Goal: Task Accomplishment & Management: Use online tool/utility

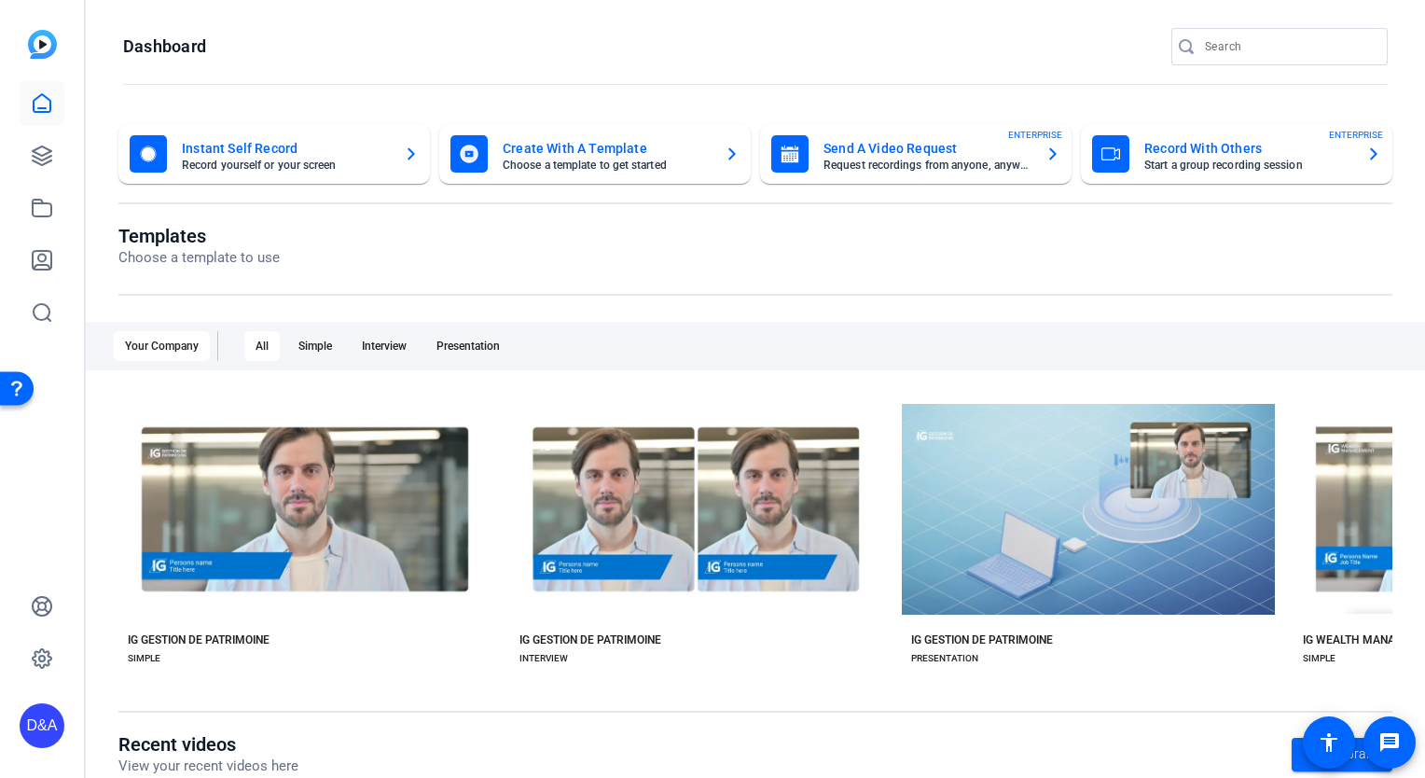
scroll to position [0, 45]
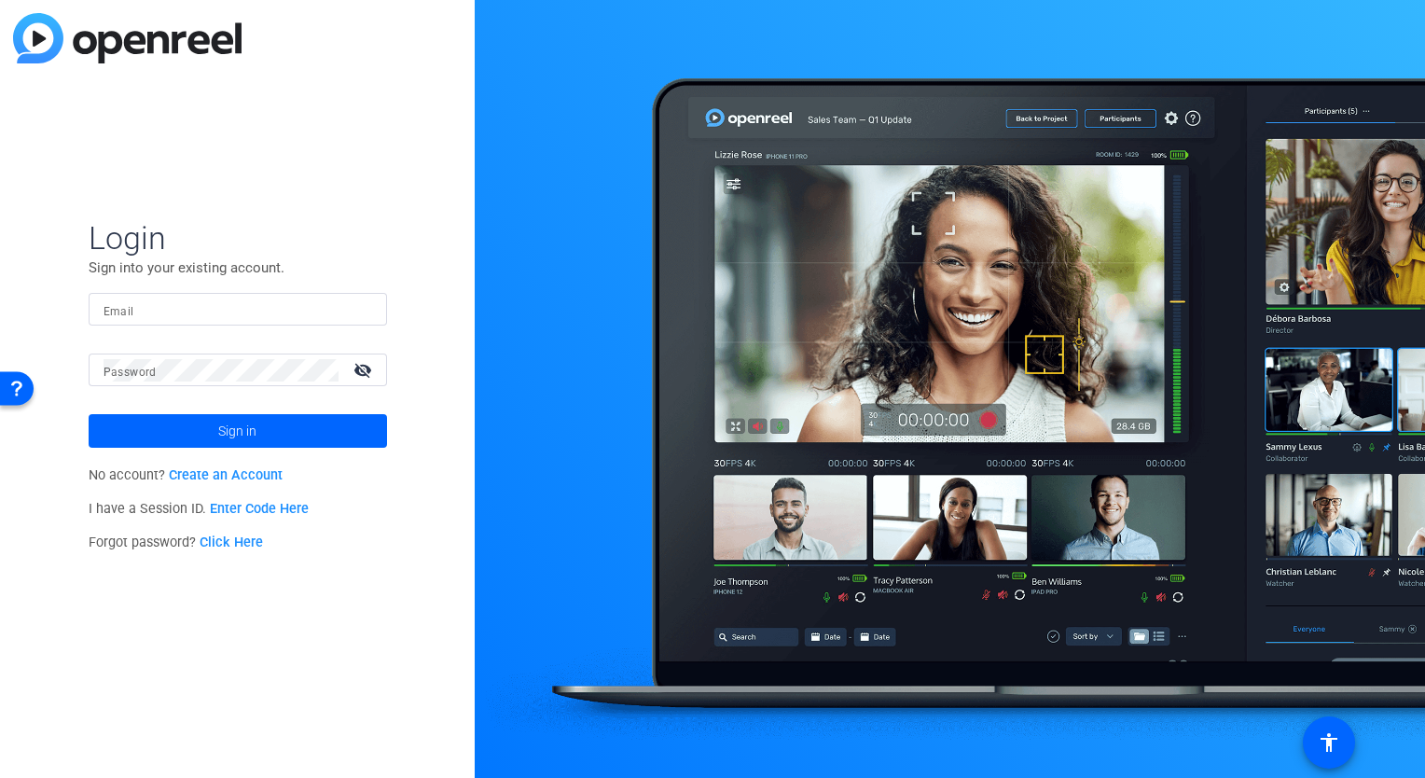
click at [201, 304] on input "Email" at bounding box center [238, 309] width 269 height 22
type input "patrick.dawson@igpwm.ca"
click at [151, 372] on mat-label "Password" at bounding box center [130, 372] width 53 height 13
click at [246, 449] on span "Sign in" at bounding box center [237, 431] width 38 height 47
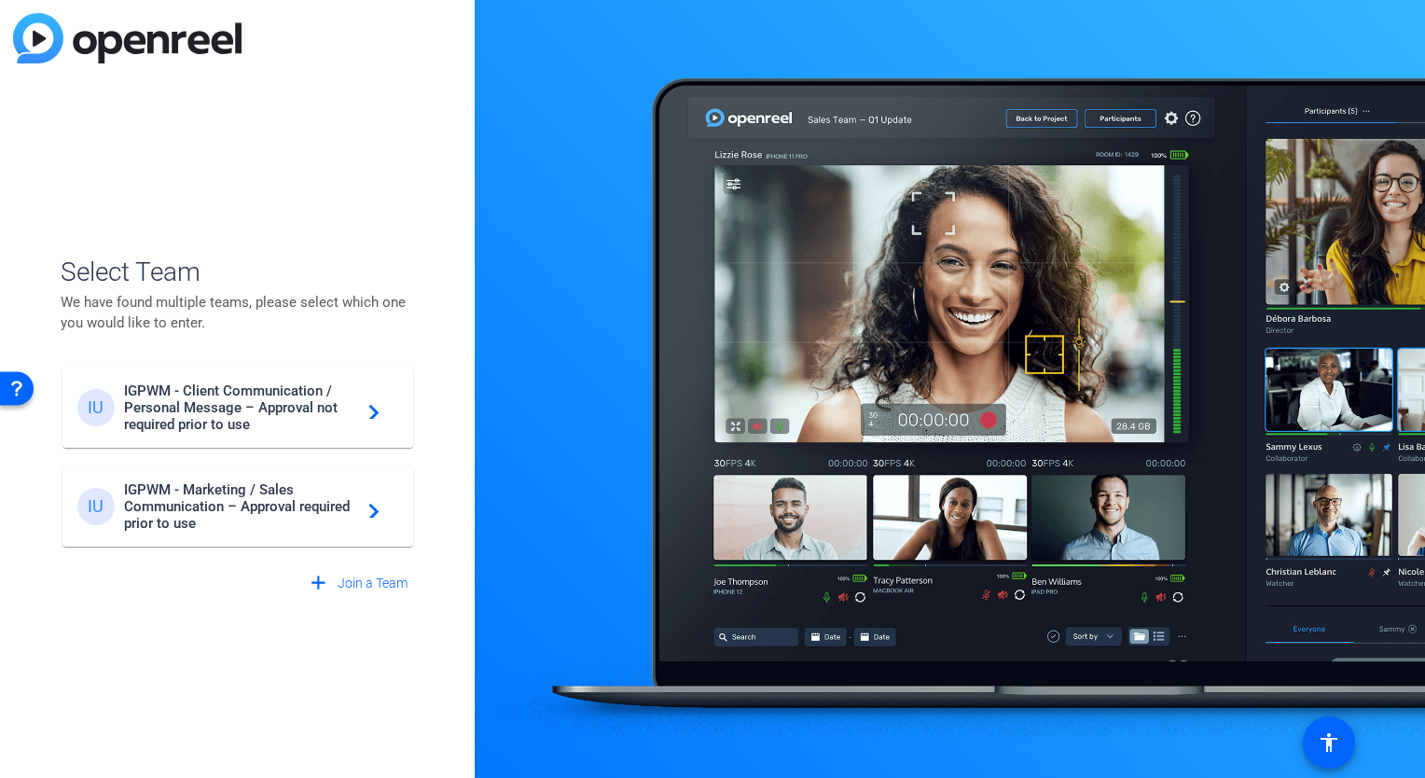
click at [251, 500] on span "IGPWM - Marketing / Sales Communication – Approval required prior to use" at bounding box center [240, 506] width 233 height 50
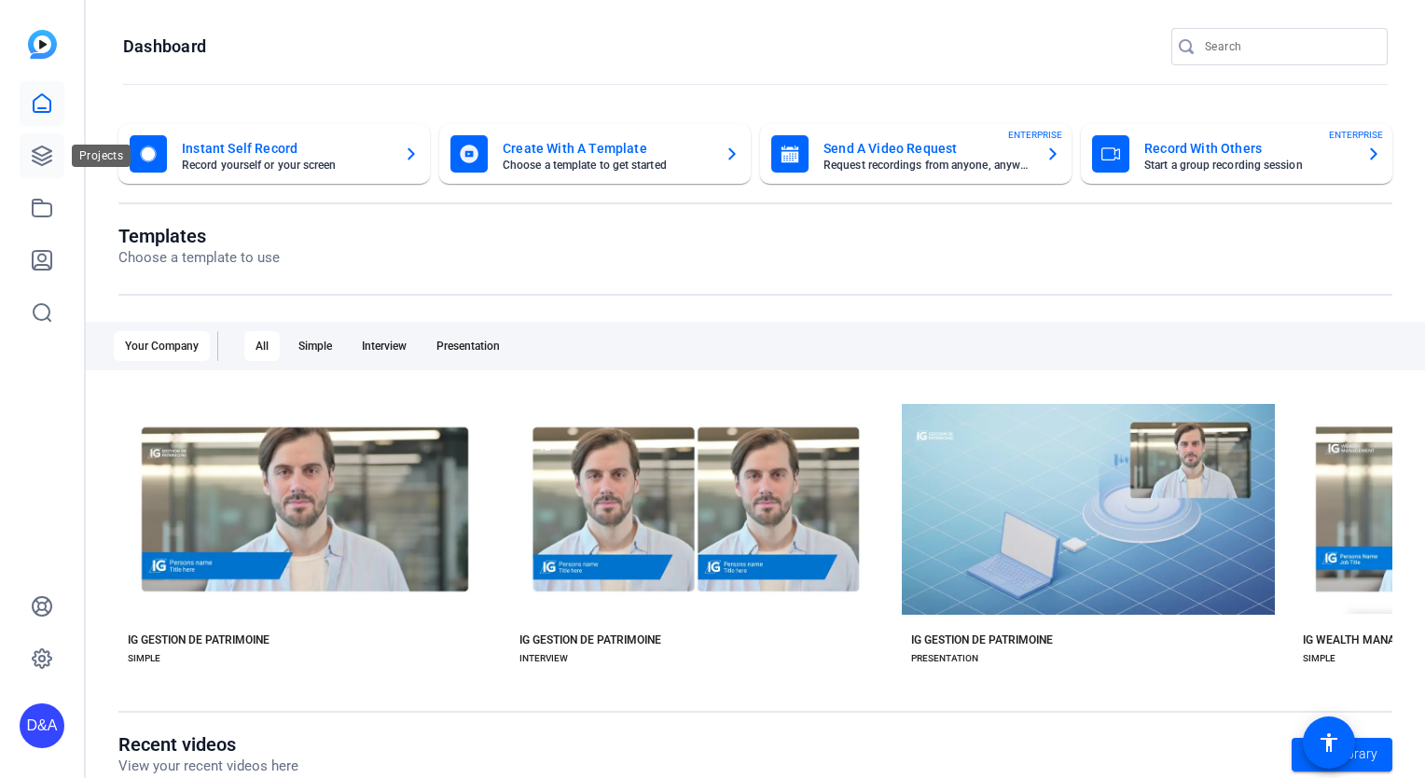
click at [39, 160] on icon at bounding box center [42, 156] width 22 height 22
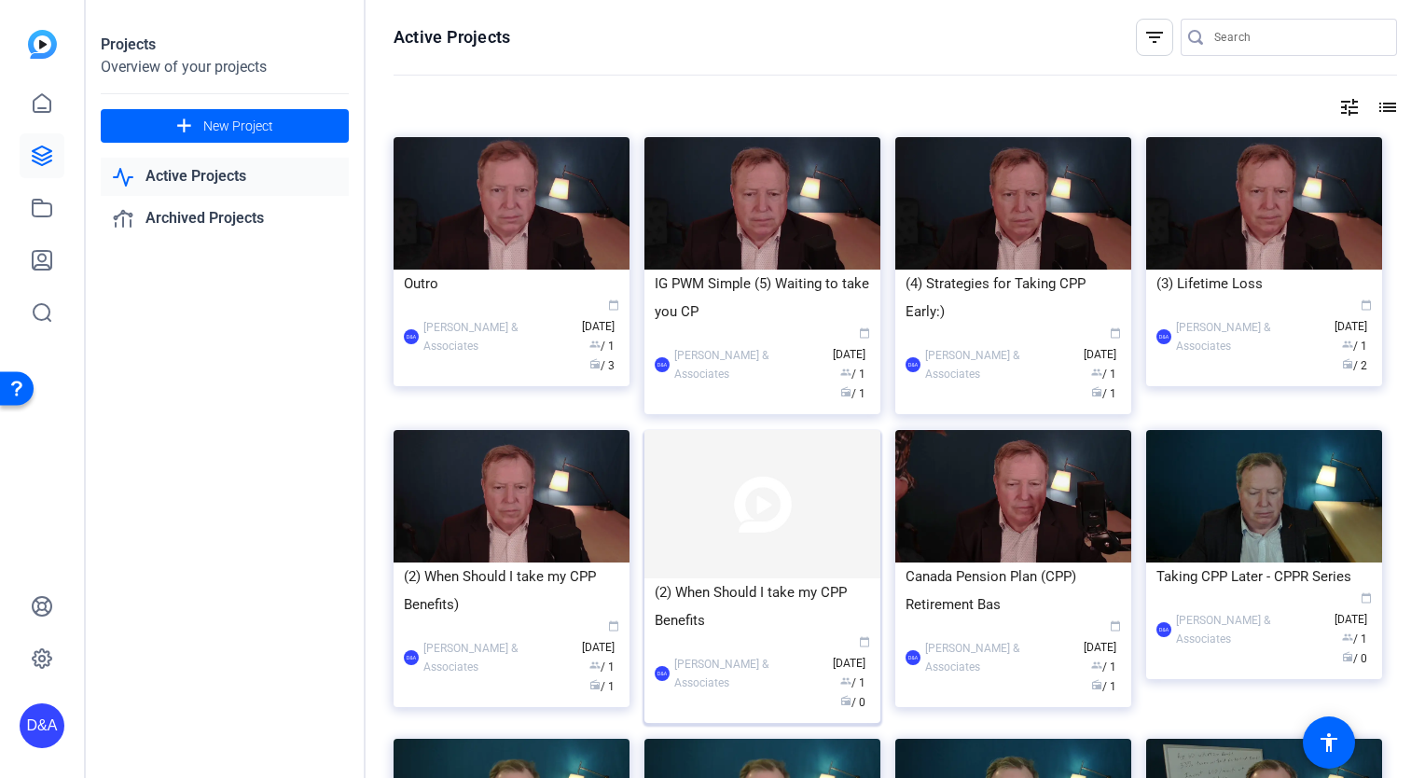
click at [759, 502] on img at bounding box center [762, 504] width 236 height 148
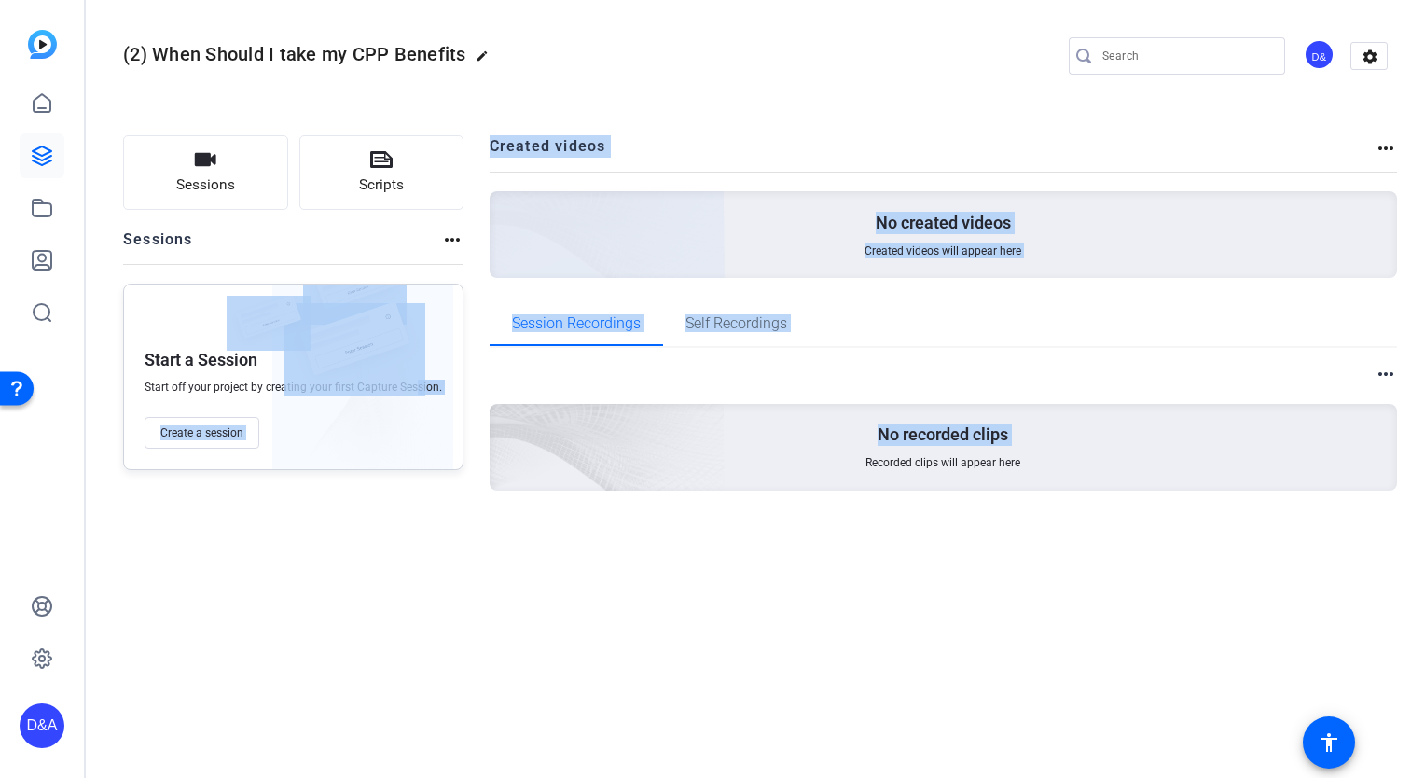
drag, startPoint x: 759, startPoint y: 502, endPoint x: 229, endPoint y: 121, distance: 652.2
click at [229, 121] on div "(2) When Should I take my CPP Benefits edit D& settings Sessions Scripts Sessio…" at bounding box center [755, 286] width 1339 height 573
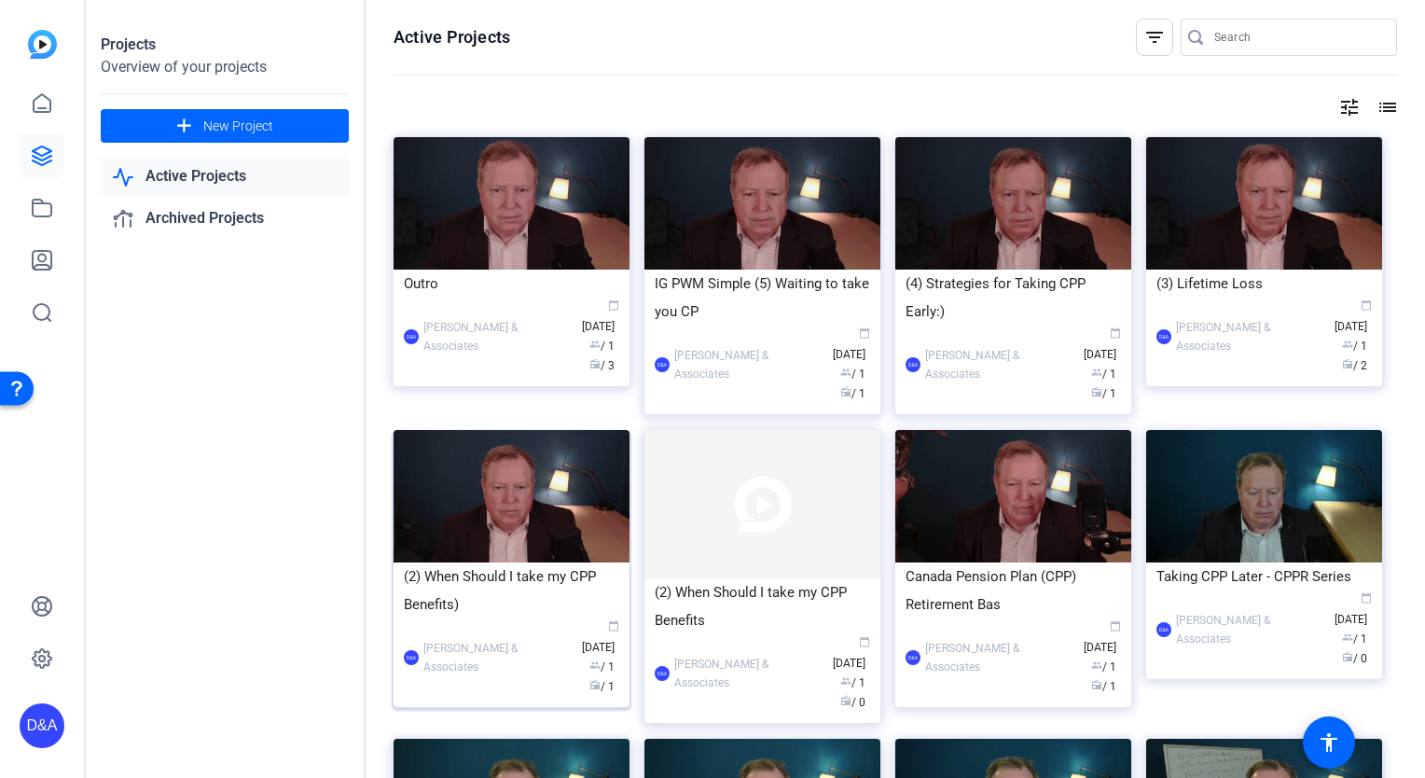
click at [477, 476] on img at bounding box center [512, 496] width 236 height 132
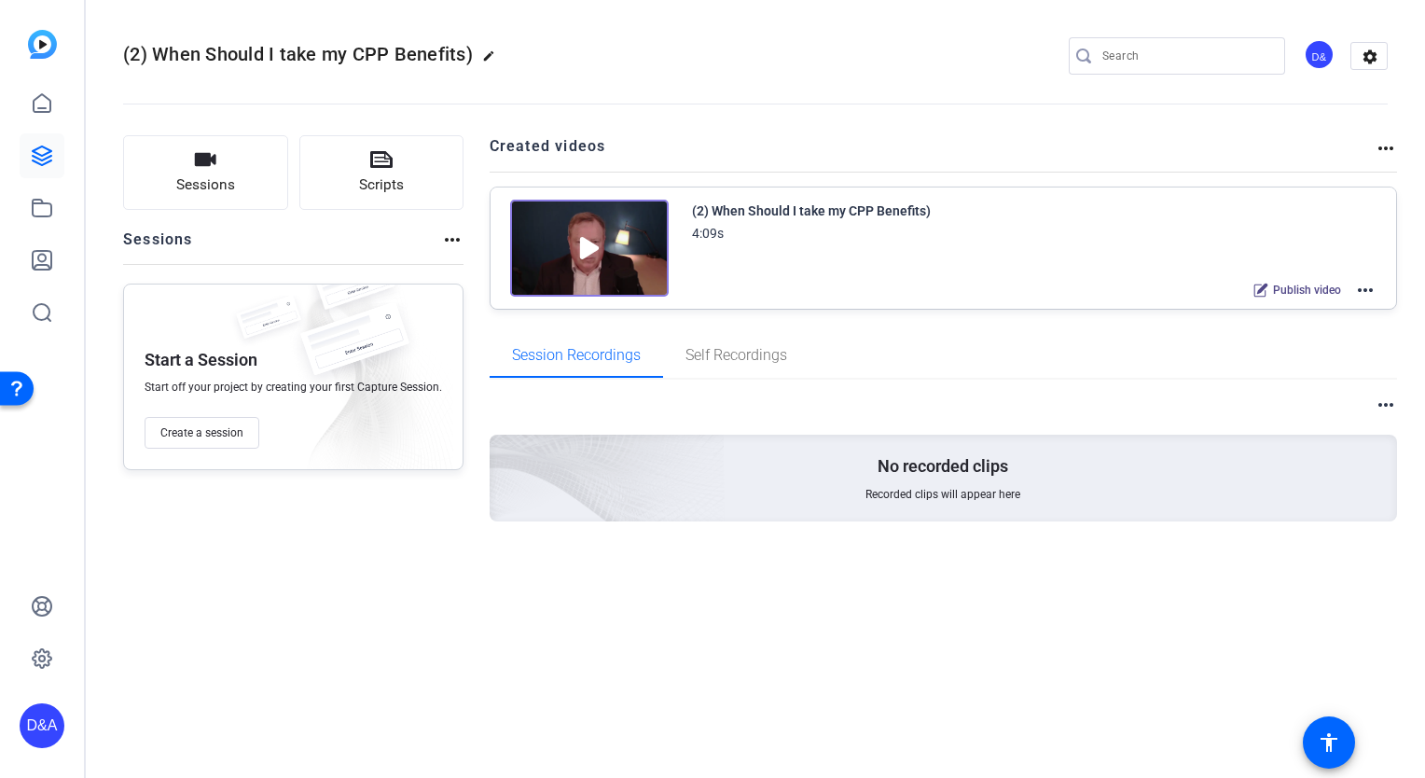
click at [1357, 293] on mat-icon "more_horiz" at bounding box center [1365, 290] width 22 height 22
click at [1313, 311] on span "Edit in Creator" at bounding box center [1298, 311] width 130 height 22
